Goal: Task Accomplishment & Management: Manage account settings

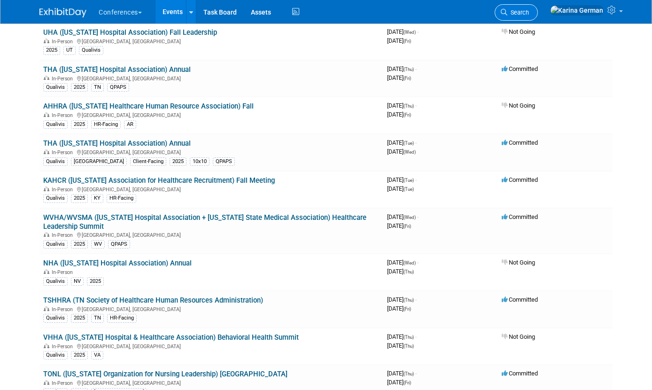
click at [390, 12] on span "Search" at bounding box center [518, 12] width 22 height 7
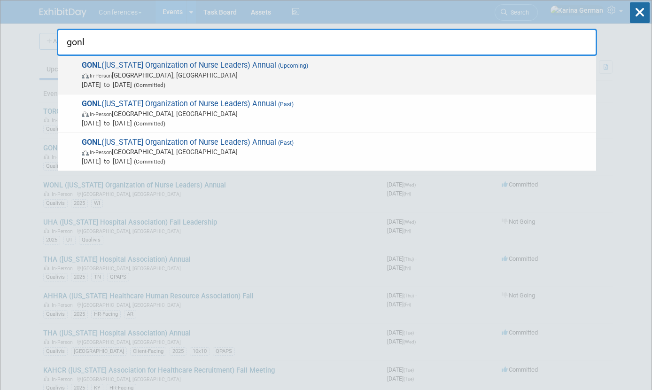
type input "gonl"
click at [205, 79] on span "In-Person [GEOGRAPHIC_DATA], [GEOGRAPHIC_DATA]" at bounding box center [337, 74] width 510 height 9
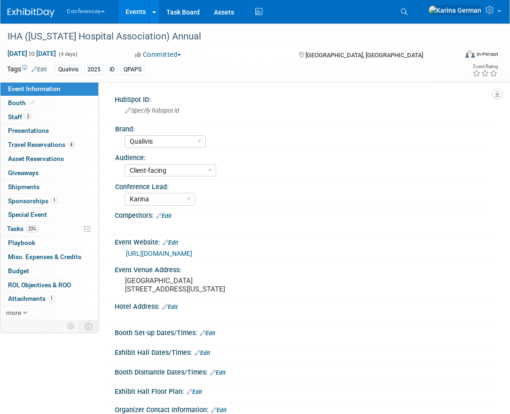
select select "Qualivis"
select select "Client-facing"
select select "Karina"
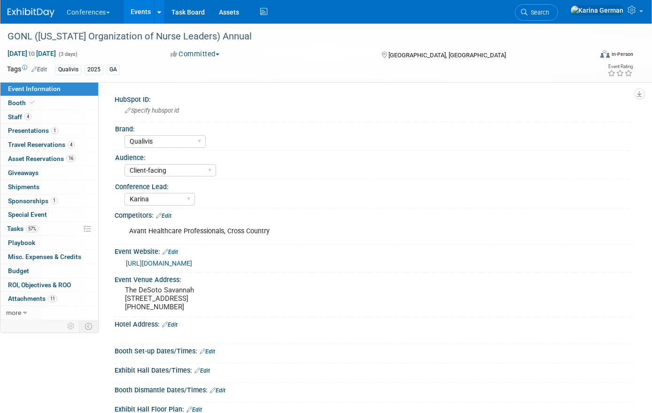
select select "Qualivis"
select select "Client-facing"
select select "Karina"
click at [56, 229] on link "57% Tasks 57%" at bounding box center [49, 229] width 98 height 14
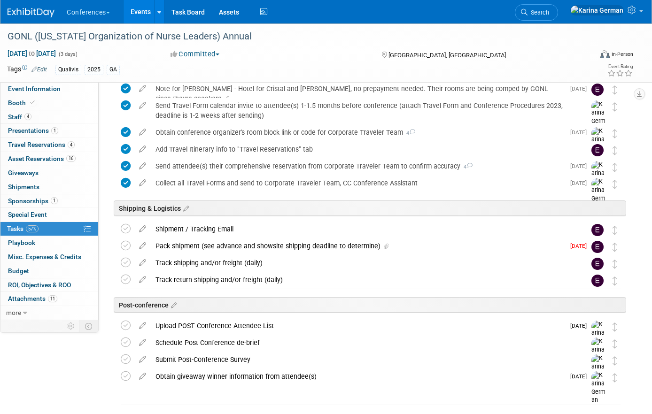
scroll to position [487, 0]
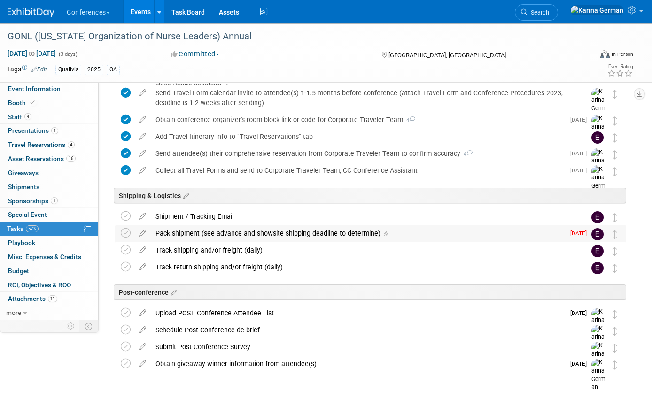
click at [286, 232] on div "Pack shipment (see advance and showsite shipping deadline to determine)" at bounding box center [358, 233] width 414 height 16
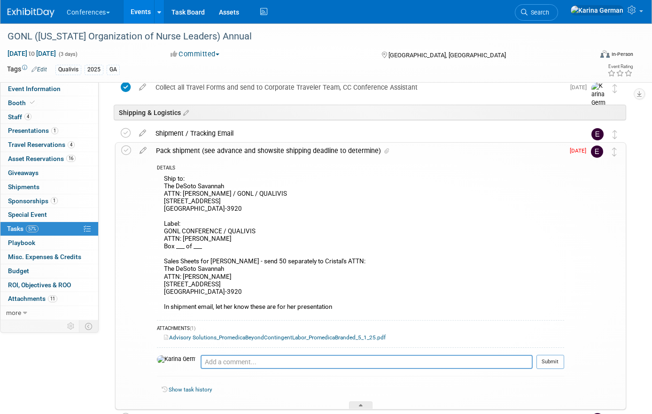
scroll to position [568, 0]
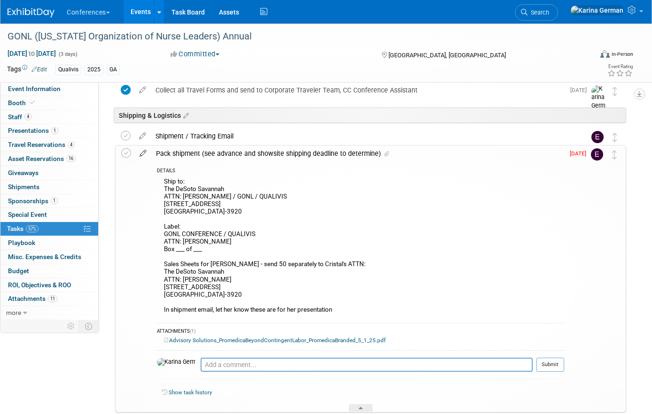
click at [143, 153] on icon at bounding box center [143, 152] width 16 height 12
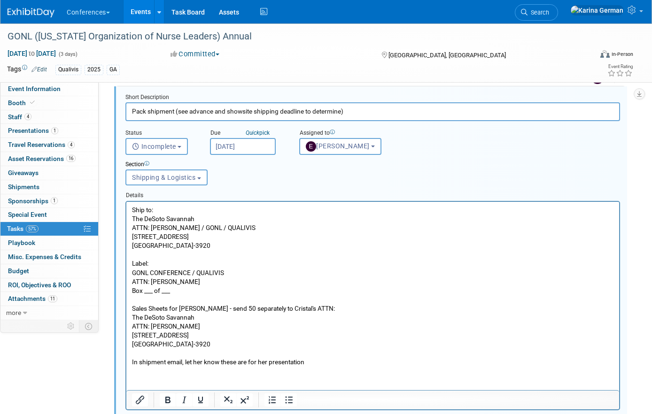
scroll to position [634, 0]
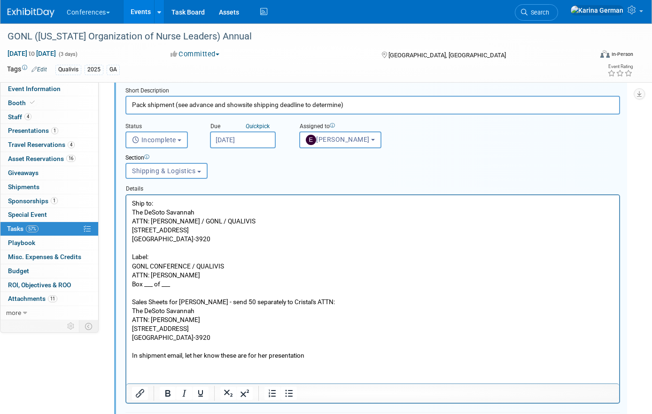
click at [199, 282] on p "Ship to: The DeSoto Savannah ATTN: Sherry Kolb / GONL / QUALIVIS 15 E Liberty S…" at bounding box center [373, 279] width 482 height 161
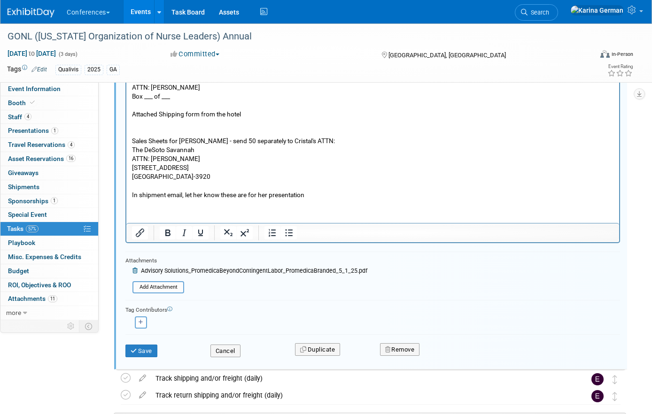
scroll to position [824, 0]
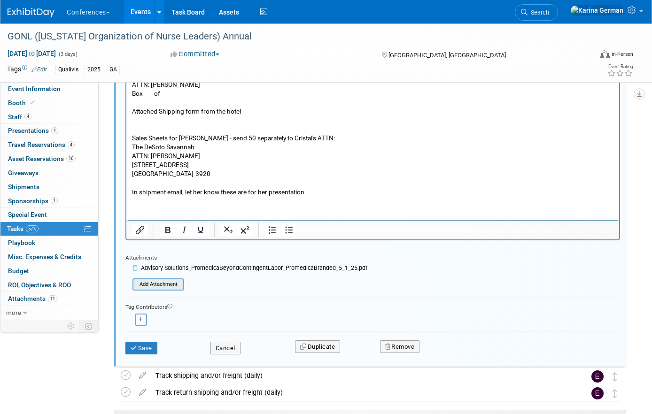
click at [162, 286] on input "file" at bounding box center [135, 284] width 96 height 10
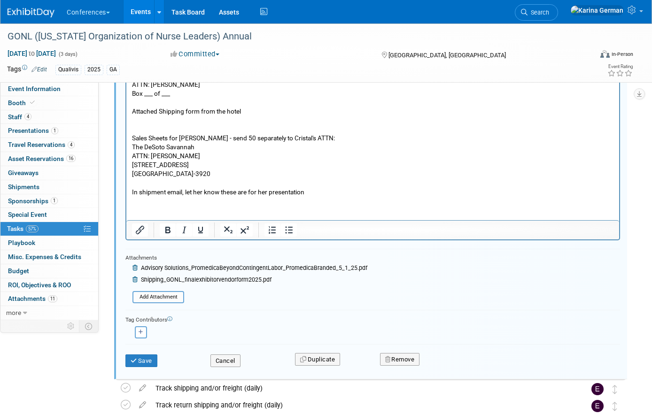
click at [170, 138] on p "Sales Sheets for Cristal Mackay - send 50 separately to Cristal's ATTN: The DeS…" at bounding box center [373, 156] width 482 height 81
click at [142, 360] on button "Save" at bounding box center [141, 361] width 32 height 13
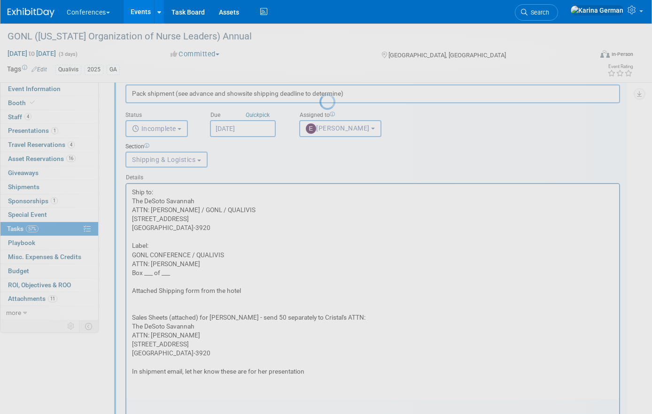
scroll to position [632, 0]
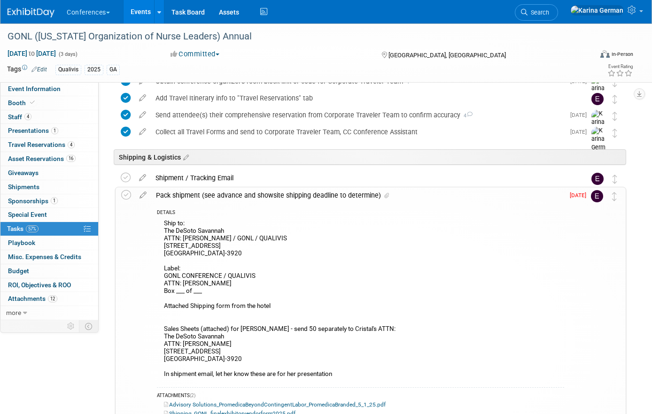
click at [288, 195] on div "Pack shipment (see advance and showsite shipping deadline to determine)" at bounding box center [357, 195] width 413 height 16
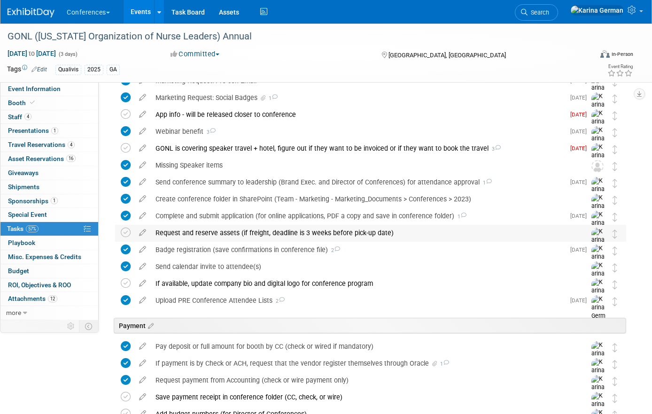
scroll to position [87, 0]
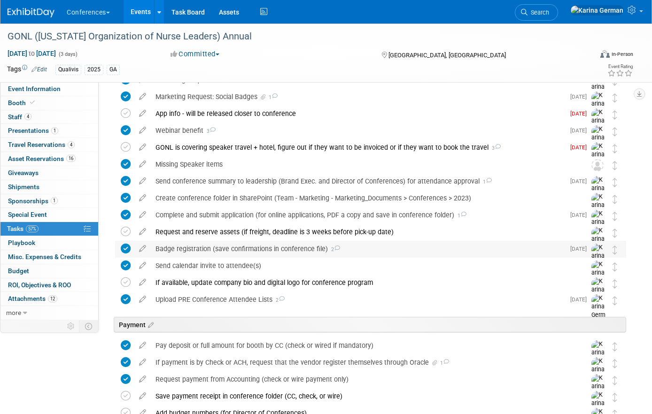
click at [209, 249] on div "Badge registration (save confirmations in conference file) 2" at bounding box center [358, 249] width 414 height 16
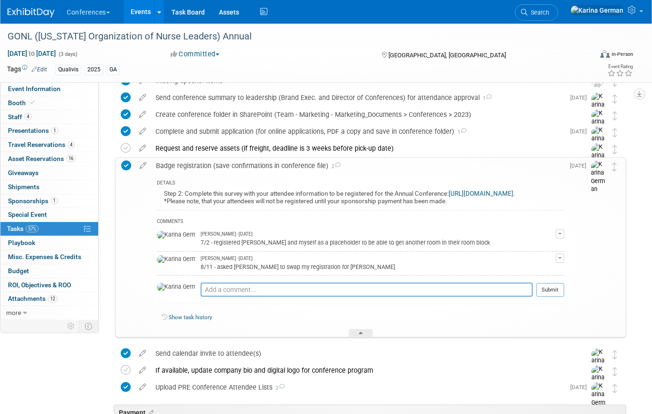
scroll to position [173, 0]
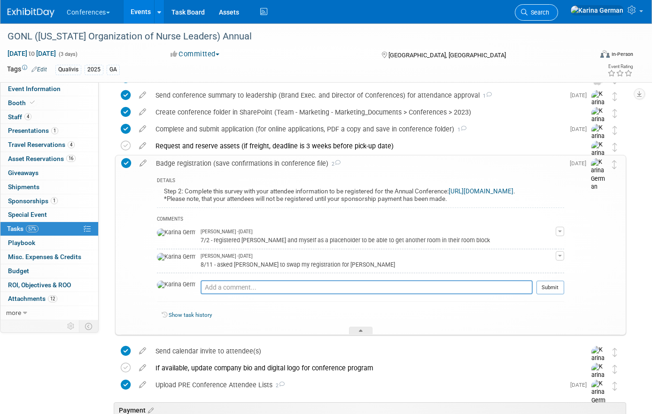
click at [558, 8] on link "Search" at bounding box center [536, 12] width 43 height 16
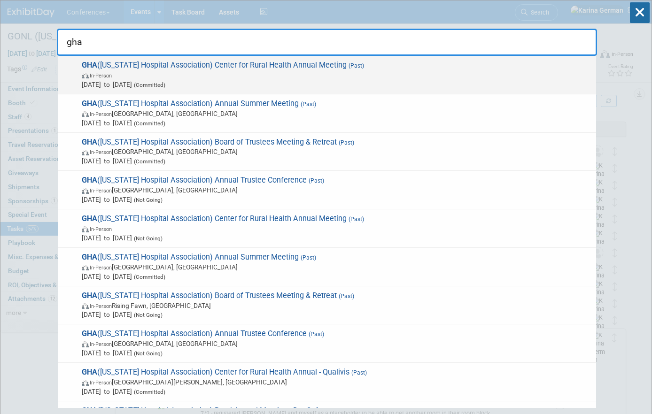
type input "gha"
click at [221, 85] on span "Aug 20, 2025 to Aug 22, 2025 (Committed)" at bounding box center [337, 84] width 510 height 9
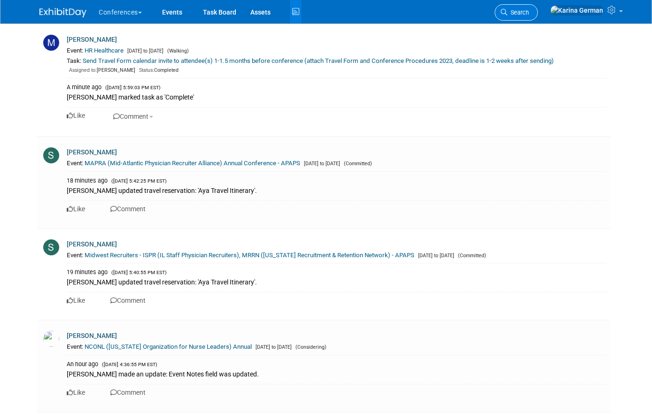
click at [529, 14] on span "Search" at bounding box center [518, 12] width 22 height 7
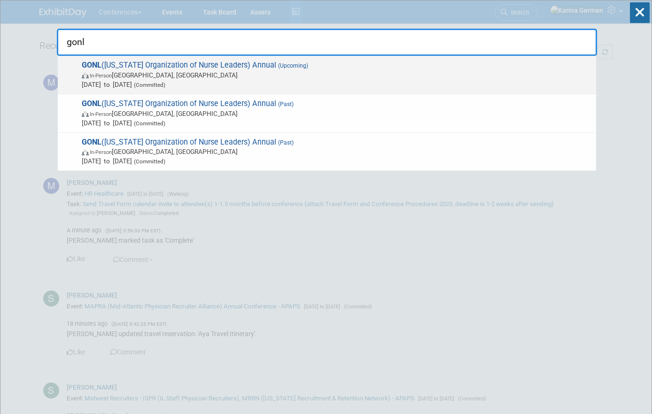
type input "gonl"
click at [164, 71] on span "In-Person Savannah, GA" at bounding box center [337, 74] width 510 height 9
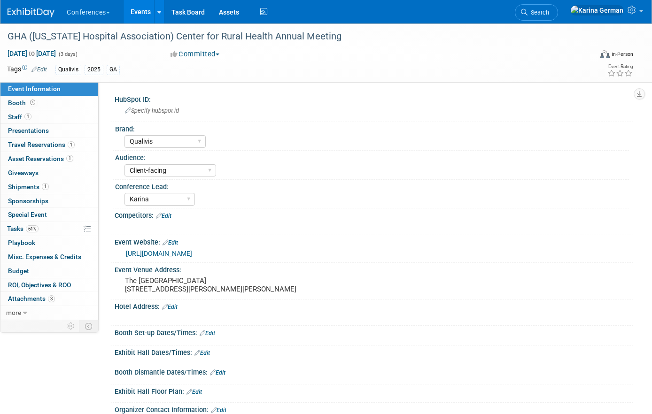
select select "Qualivis"
select select "Client-facing"
select select "Karina"
click at [28, 225] on link "61% Tasks 61%" at bounding box center [49, 229] width 98 height 14
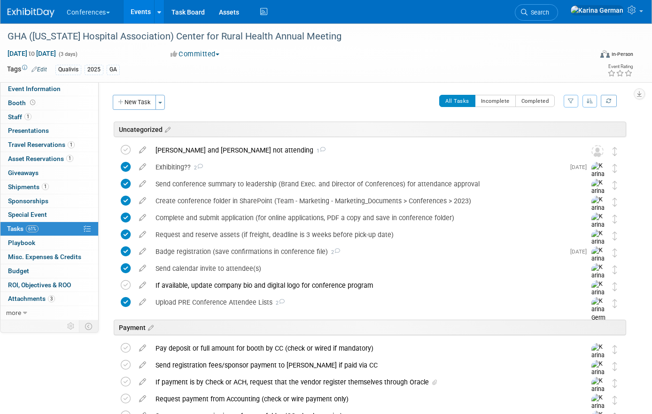
scroll to position [385, 0]
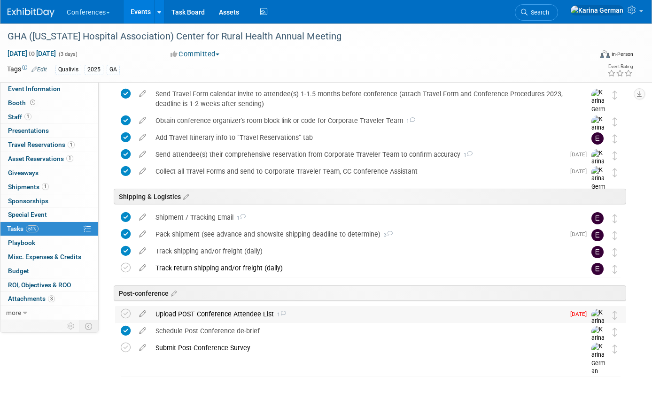
click at [193, 317] on div "Upload POST Conference Attendee List 1" at bounding box center [358, 314] width 414 height 16
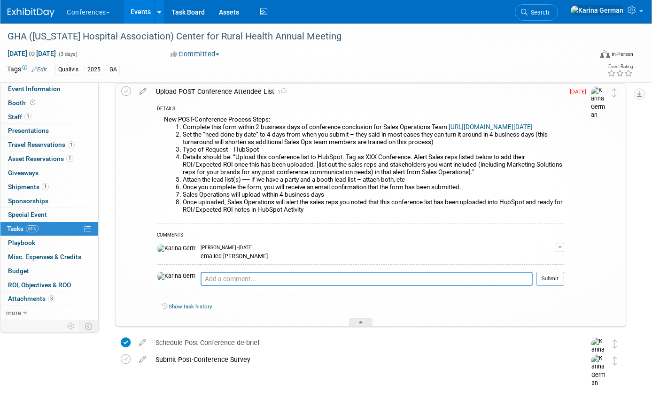
scroll to position [620, 0]
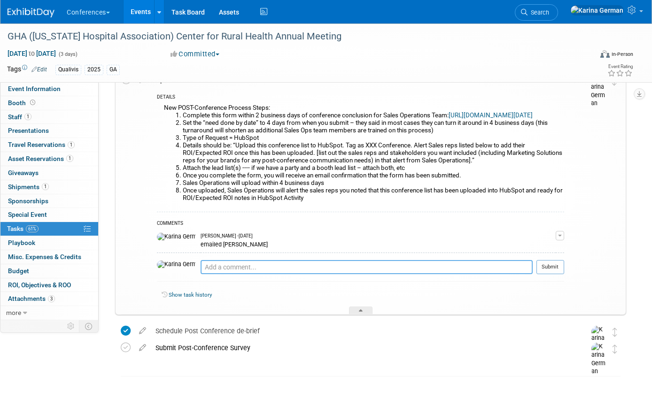
click at [216, 274] on textarea at bounding box center [367, 267] width 332 height 14
type textarea "sent to team and uploaded to huibspot"
click at [549, 274] on button "Submit" at bounding box center [550, 267] width 28 height 14
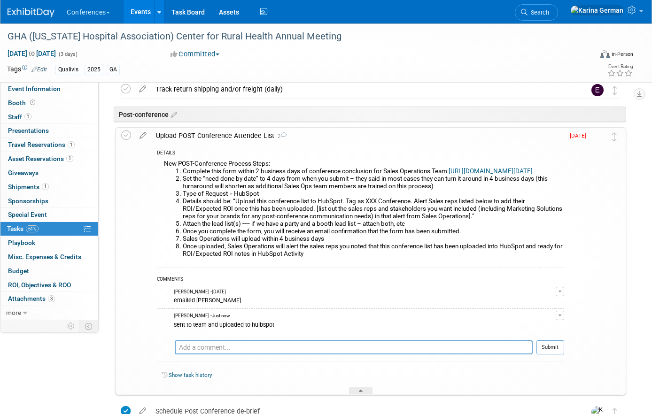
scroll to position [563, 0]
click at [119, 139] on div "Upload POST Conference Attendee List 2 DETAILS New POST-Conference Process Step…" at bounding box center [370, 262] width 511 height 268
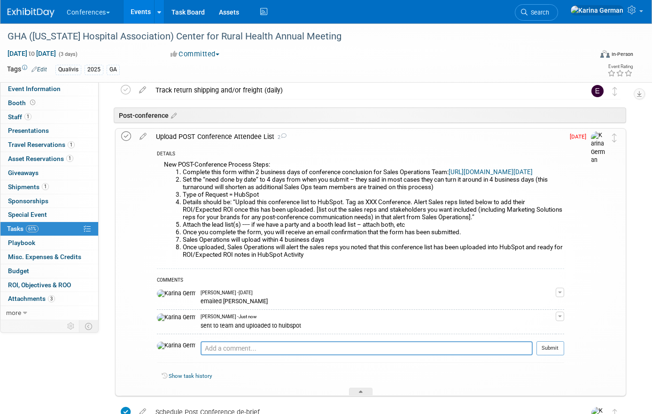
click at [127, 134] on icon at bounding box center [126, 136] width 10 height 10
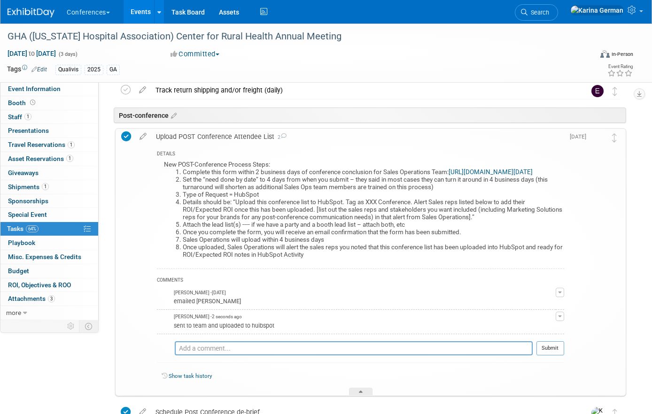
click at [449, 176] on link "[URL][DOMAIN_NAME][DATE]" at bounding box center [491, 172] width 84 height 7
click at [224, 137] on div "Upload POST Conference Attendee List 2" at bounding box center [357, 137] width 413 height 16
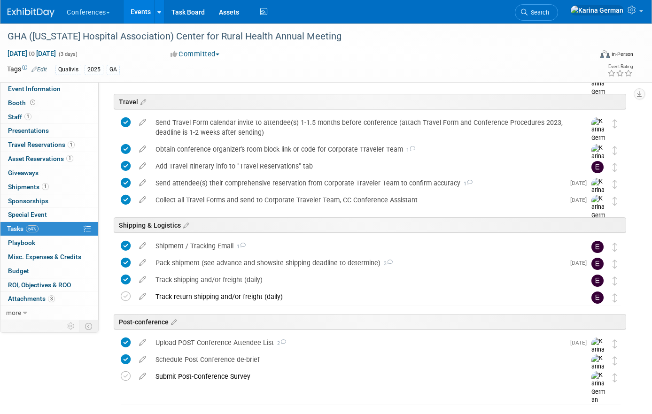
scroll to position [385, 0]
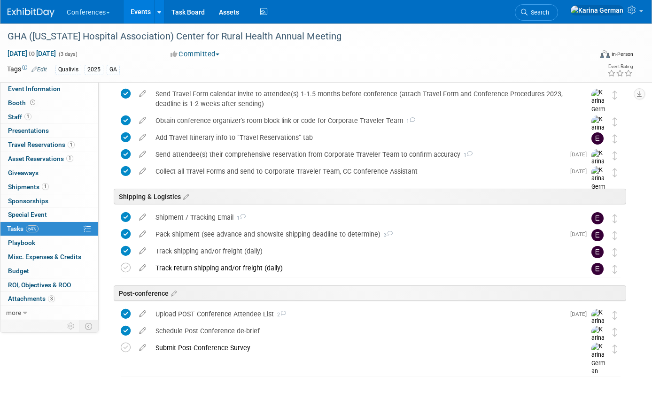
click at [558, 20] on li "Search" at bounding box center [536, 11] width 43 height 23
click at [558, 17] on link "Search" at bounding box center [536, 12] width 43 height 16
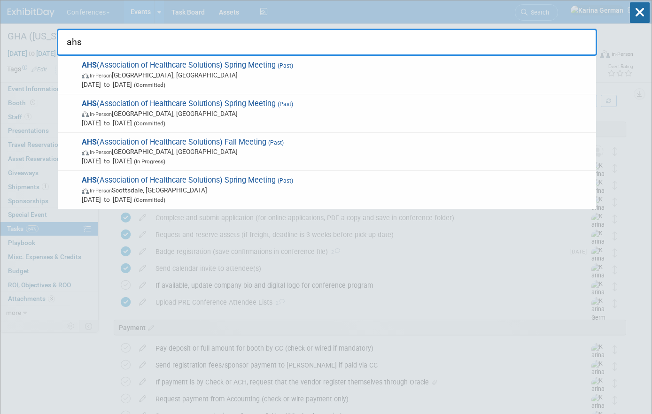
type input "ahs"
click at [640, 13] on icon at bounding box center [640, 12] width 20 height 21
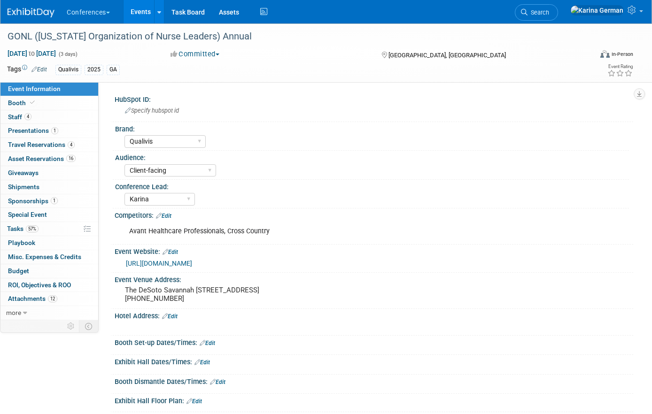
select select "Qualivis"
select select "Client-facing"
select select "Karina"
click at [36, 224] on link "57% Tasks 57%" at bounding box center [49, 229] width 98 height 14
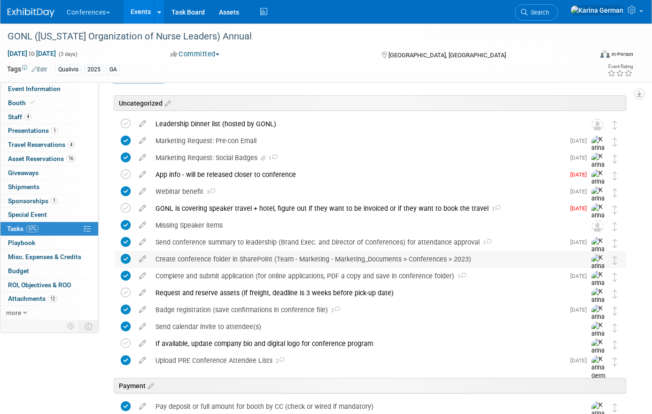
scroll to position [28, 0]
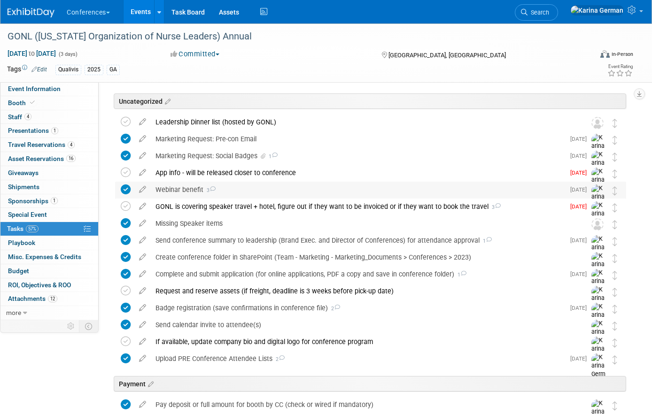
click at [199, 189] on div "Webinar benefit 3" at bounding box center [358, 190] width 414 height 16
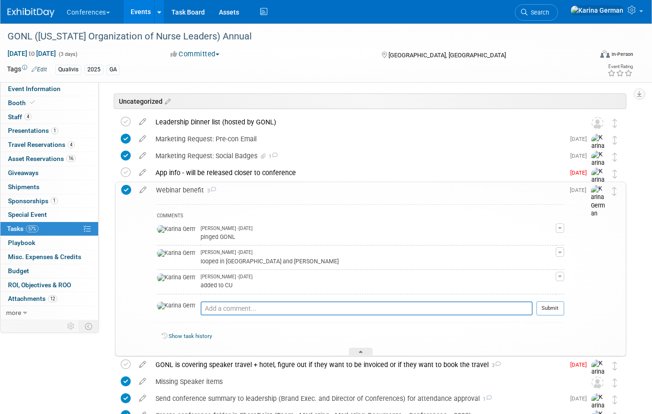
click at [199, 188] on div "Webinar benefit 3" at bounding box center [357, 190] width 413 height 16
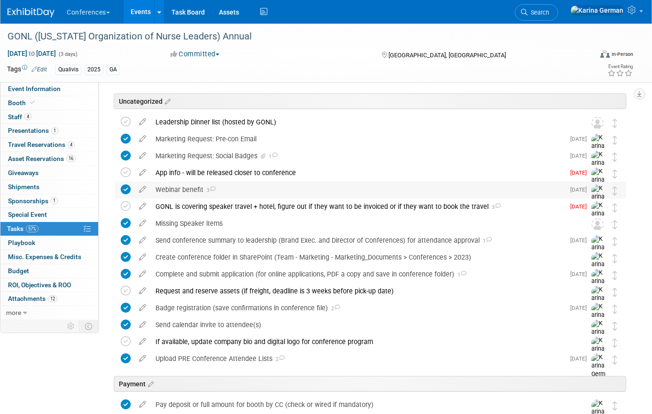
click at [185, 196] on div "Webinar benefit 3" at bounding box center [358, 190] width 414 height 16
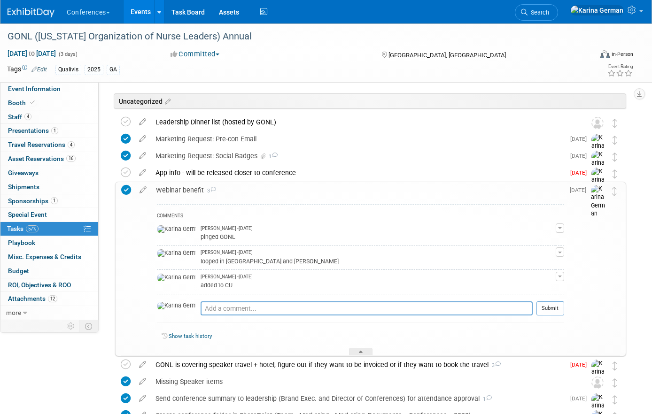
click at [203, 316] on div "Pro tip: Press Ctrl-Enter to submit comment." at bounding box center [367, 319] width 332 height 7
click at [203, 313] on textarea at bounding box center [367, 309] width 332 height 14
paste textarea "peaker bios and headshot attached: [PERSON_NAME], PhD, RN, Clinical Manager, Te…"
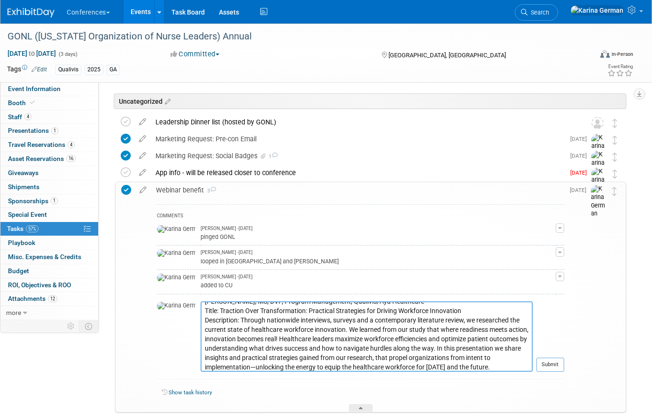
scroll to position [0, 0]
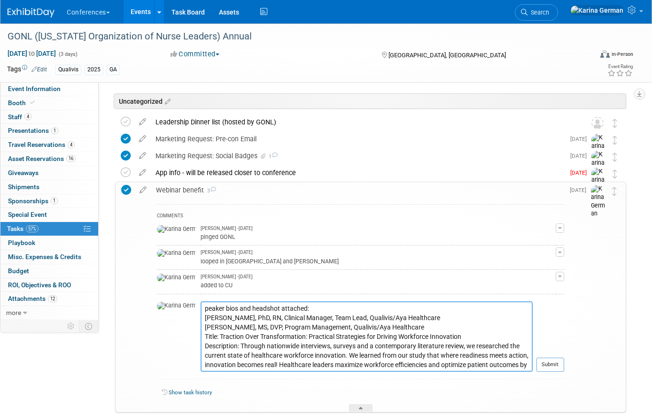
click at [201, 309] on textarea "peaker bios and headshot attached: [PERSON_NAME], PhD, RN, Clinical Manager, Te…" at bounding box center [367, 337] width 332 height 70
drag, startPoint x: 301, startPoint y: 308, endPoint x: 173, endPoint y: 311, distance: 128.3
click at [173, 311] on tr "peaker bios and headshot attached: [PERSON_NAME], PhD, RN, Clinical Manager, Te…" at bounding box center [360, 341] width 407 height 78
type textarea "Scheduled for [DATE] [PERSON_NAME], PhD, RN, Clinical Manager, Team Lead, Quali…"
click at [549, 363] on button "Submit" at bounding box center [550, 365] width 28 height 14
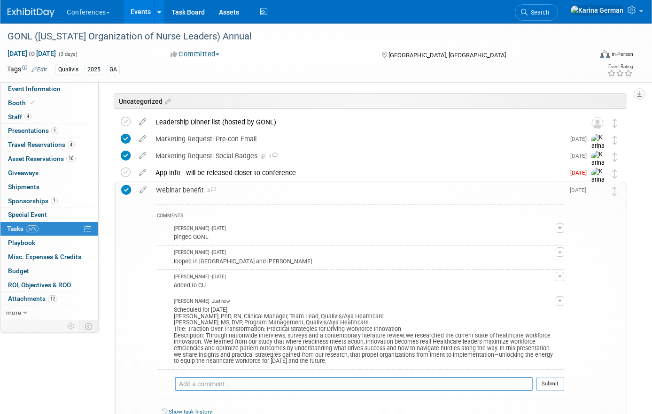
click at [186, 194] on div "Webinar benefit 4" at bounding box center [357, 190] width 413 height 16
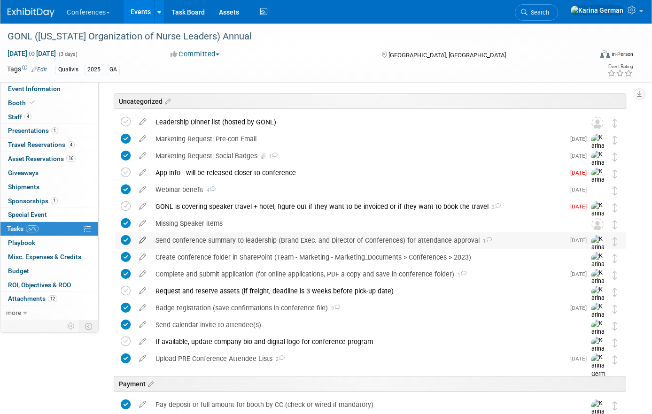
scroll to position [8, 0]
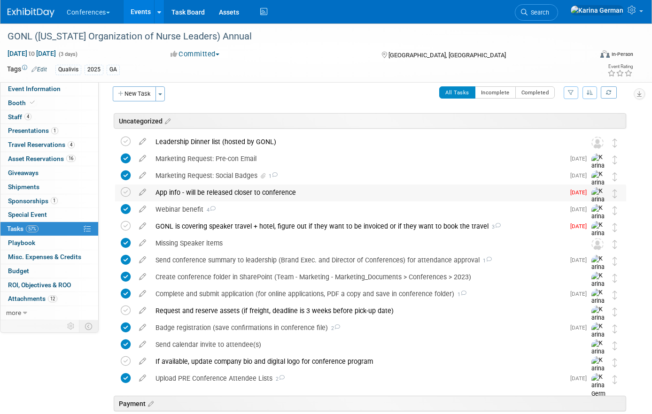
click at [210, 192] on div "App info - will be released closer to conference" at bounding box center [358, 193] width 414 height 16
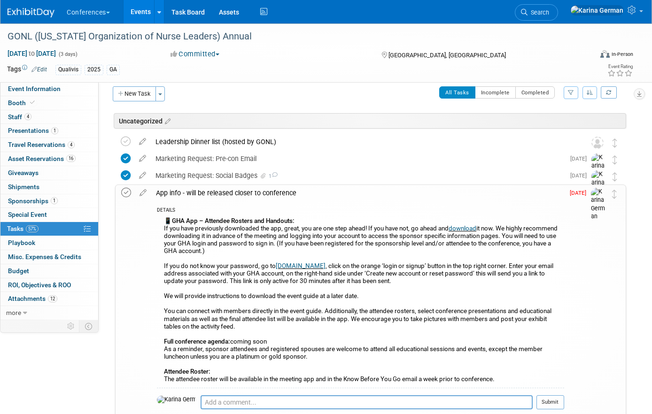
click at [131, 194] on icon at bounding box center [126, 193] width 10 height 10
